Goal: Task Accomplishment & Management: Use online tool/utility

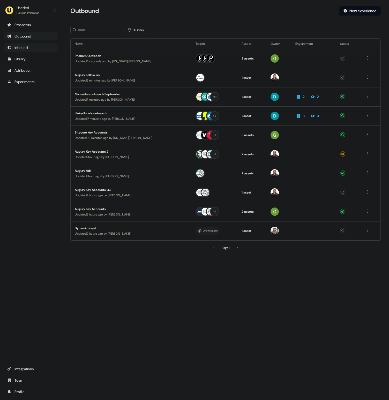
click at [45, 50] on div "Inbound" at bounding box center [30, 47] width 47 height 5
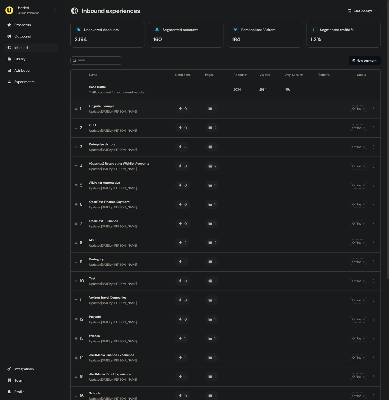
click at [105, 106] on div "Cognite Example" at bounding box center [128, 105] width 78 height 5
click at [365, 62] on button "New segment" at bounding box center [365, 60] width 32 height 9
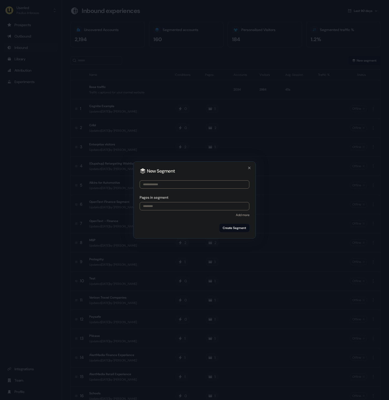
click at [180, 183] on input at bounding box center [195, 184] width 110 height 8
click at [248, 164] on div "New Segment Pages in segment Add more Create Segment Close" at bounding box center [194, 199] width 123 height 77
click at [249, 167] on icon "button" at bounding box center [249, 168] width 4 height 4
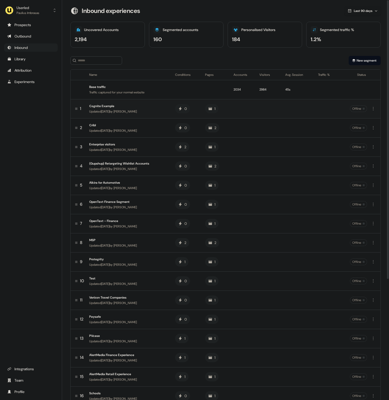
click at [120, 104] on div "Cognite Example" at bounding box center [128, 105] width 78 height 5
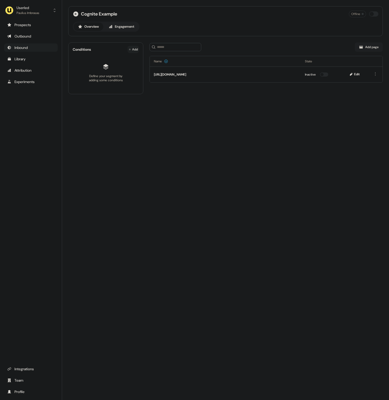
click at [134, 48] on html "For the best experience switch devices to a bigger screen. Go to [DOMAIN_NAME] …" at bounding box center [194, 200] width 389 height 400
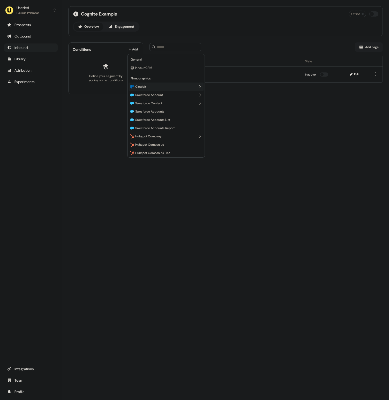
click at [175, 88] on div "Clearbit" at bounding box center [166, 87] width 75 height 8
click at [163, 91] on div "Industry" at bounding box center [166, 91] width 73 height 8
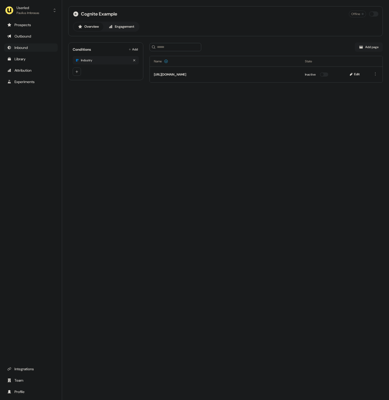
click at [96, 62] on div "Industry" at bounding box center [106, 60] width 66 height 8
click at [91, 61] on div "Industry" at bounding box center [86, 60] width 11 height 4
click at [111, 60] on div "Industry" at bounding box center [106, 60] width 66 height 8
drag, startPoint x: 107, startPoint y: 61, endPoint x: 77, endPoint y: 68, distance: 30.7
click at [79, 66] on div "Industry" at bounding box center [106, 66] width 66 height 20
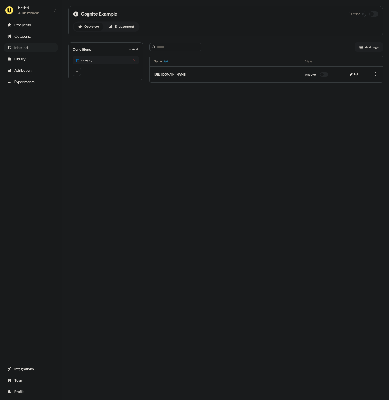
click at [135, 61] on icon "button" at bounding box center [134, 60] width 2 height 2
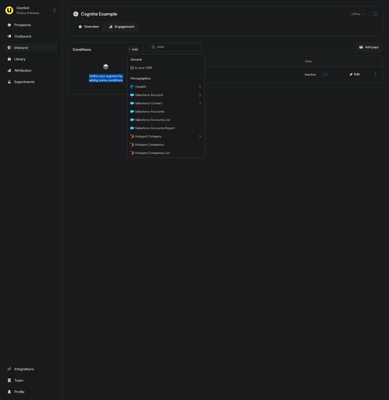
click at [134, 49] on html "For the best experience switch devices to a bigger screen. Go to [DOMAIN_NAME] …" at bounding box center [194, 200] width 389 height 400
click at [154, 86] on div "Clearbit" at bounding box center [166, 87] width 75 height 8
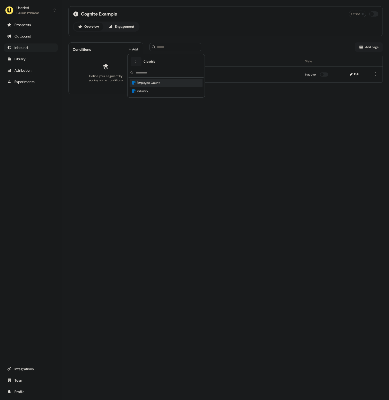
click at [152, 84] on span "Employee Count" at bounding box center [148, 82] width 23 height 5
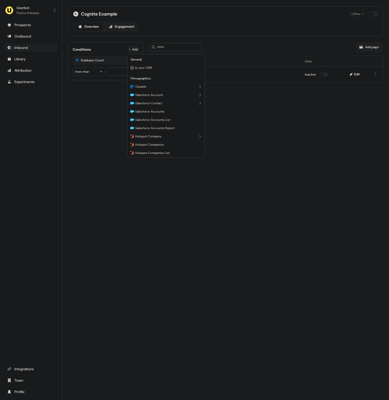
click at [130, 49] on html "For the best experience switch devices to a bigger screen. Go to [DOMAIN_NAME] …" at bounding box center [194, 200] width 389 height 400
click at [107, 93] on html "For the best experience switch devices to a bigger screen. Go to [DOMAIN_NAME] …" at bounding box center [194, 200] width 389 height 400
click at [112, 70] on input "number" at bounding box center [123, 72] width 32 height 8
type input "*"
click at [113, 99] on div "Cognite Example Offline Overview Engagement Conditions Add Employee Count more …" at bounding box center [225, 200] width 327 height 400
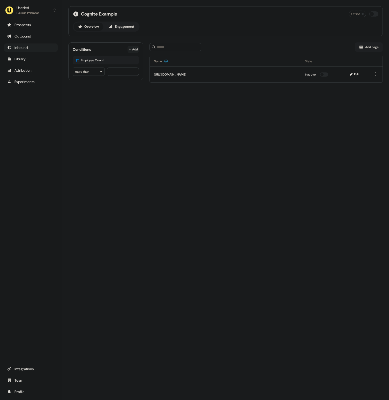
click at [137, 48] on html "For the best experience switch devices to a bigger screen. Go to [DOMAIN_NAME] …" at bounding box center [194, 200] width 389 height 400
click at [162, 84] on div "Clearbit" at bounding box center [166, 87] width 75 height 8
click at [155, 91] on div "Industry" at bounding box center [166, 91] width 73 height 8
click at [103, 101] on div at bounding box center [106, 100] width 66 height 8
click at [96, 100] on div at bounding box center [106, 100] width 66 height 8
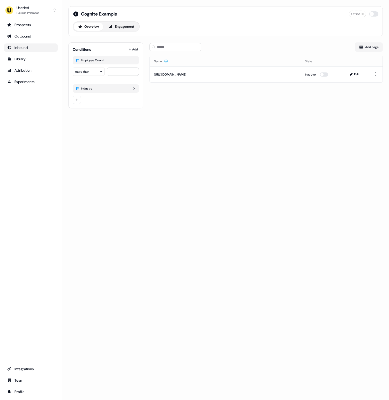
click at [113, 88] on div "Industry" at bounding box center [106, 88] width 66 height 8
click at [135, 88] on icon "button" at bounding box center [134, 88] width 3 height 3
click at [137, 52] on html "For the best experience switch devices to a bigger screen. Go to [DOMAIN_NAME] …" at bounding box center [194, 200] width 389 height 400
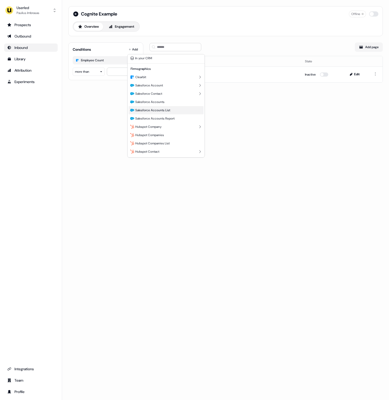
scroll to position [13, 0]
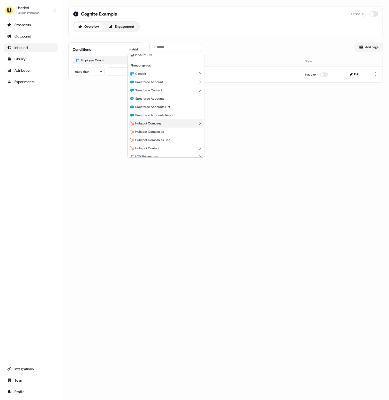
click at [166, 122] on div "Hubspot Company" at bounding box center [166, 123] width 75 height 8
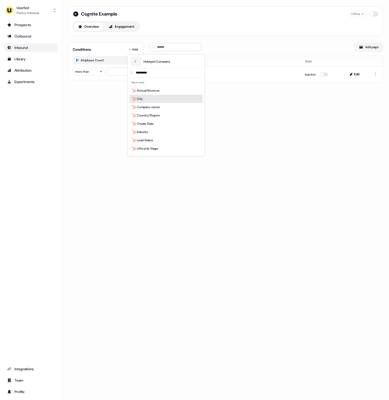
click at [151, 101] on div "City" at bounding box center [166, 99] width 73 height 8
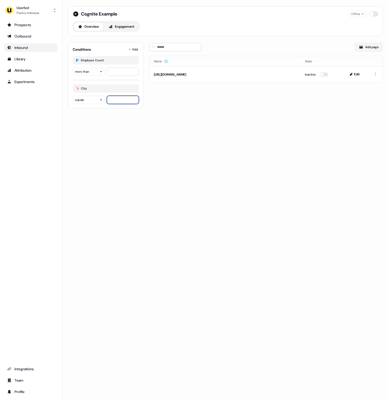
click at [113, 100] on input at bounding box center [123, 100] width 32 height 8
type input "*****"
click at [145, 125] on div "Cognite Example Offline Overview Engagement Conditions Add Employee Count more …" at bounding box center [225, 200] width 327 height 400
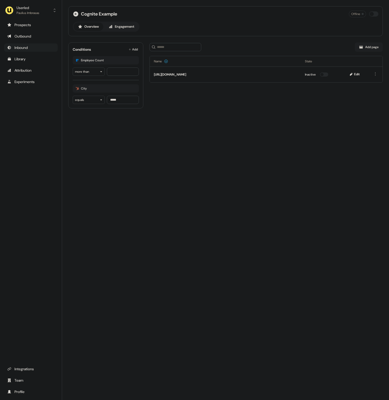
click at [257, 122] on div "Cognite Example Offline Overview Engagement Conditions Add Employee Count more …" at bounding box center [225, 200] width 327 height 400
